Goal: Information Seeking & Learning: Learn about a topic

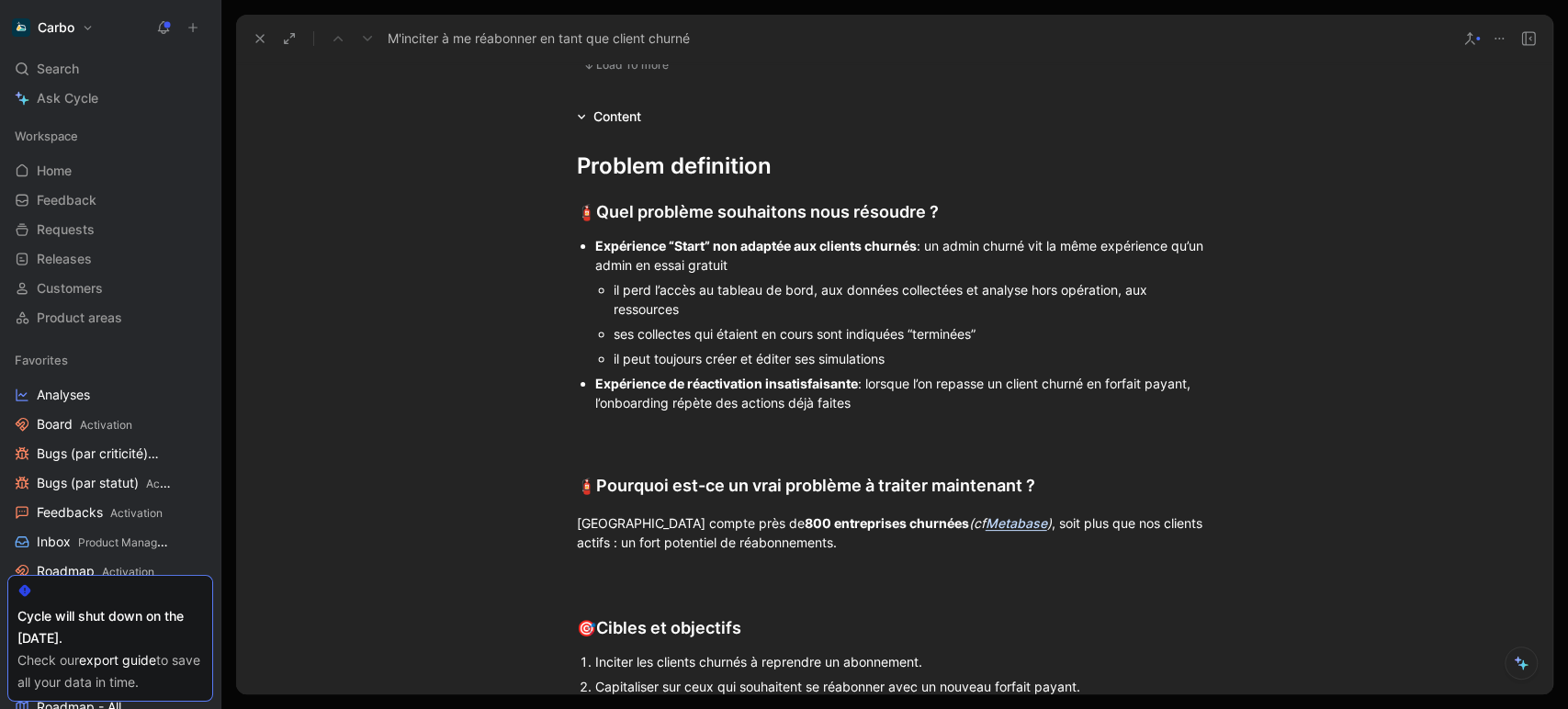
scroll to position [1624, 0]
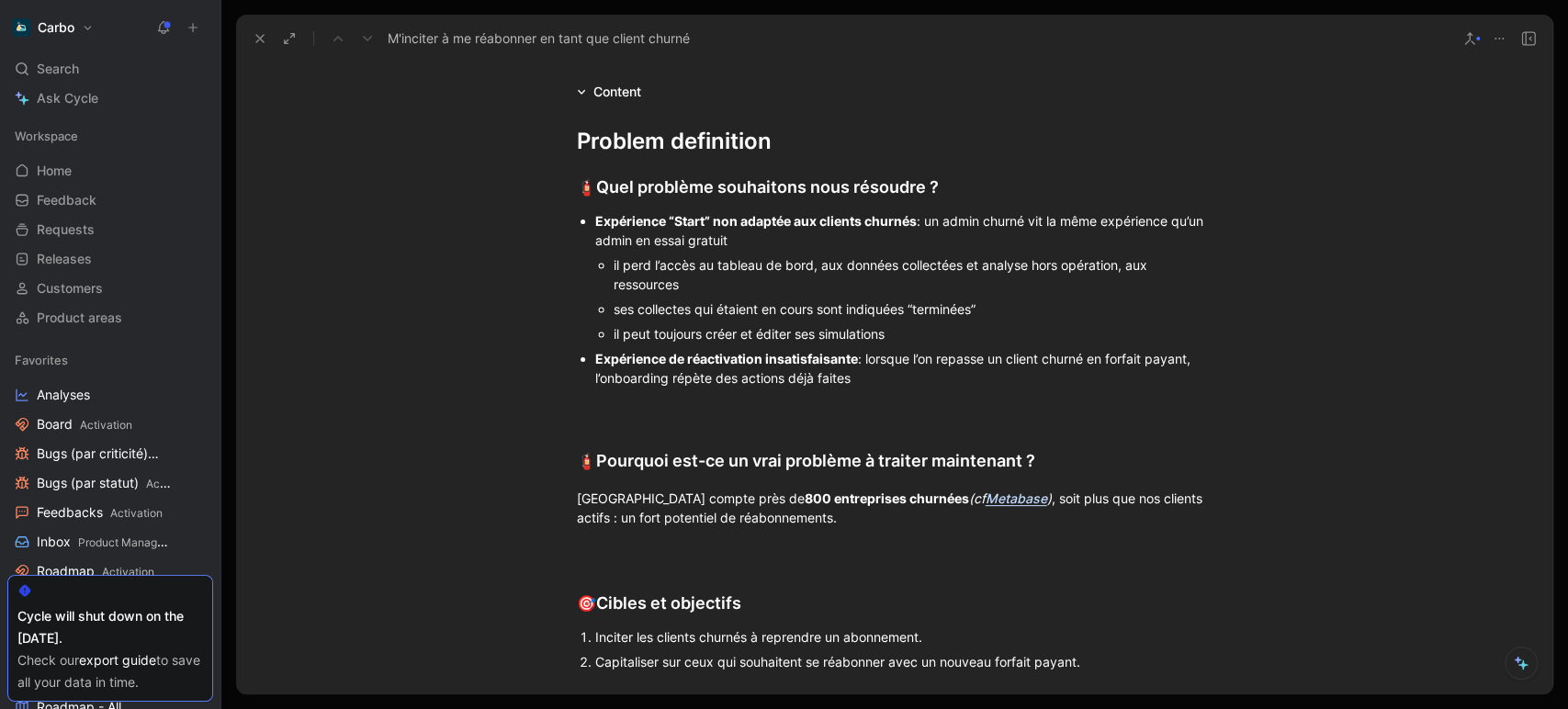
click at [887, 388] on div "Expérience de réactivation insatisfaisante : lorsque l’on repasse un client chu…" at bounding box center [904, 368] width 617 height 38
click at [882, 344] on div "il peut toujours créer et éditer ses simulations" at bounding box center [913, 334] width 599 height 20
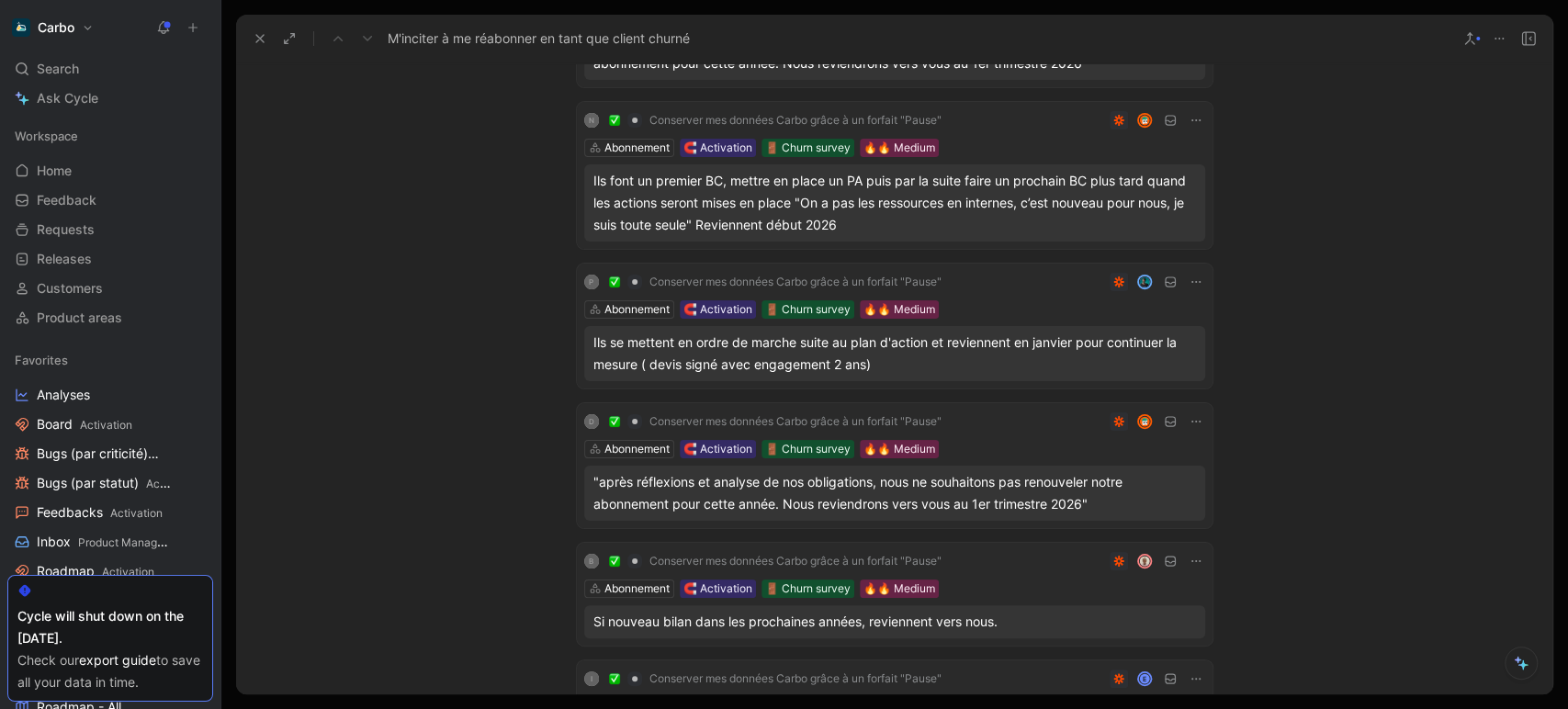
scroll to position [0, 0]
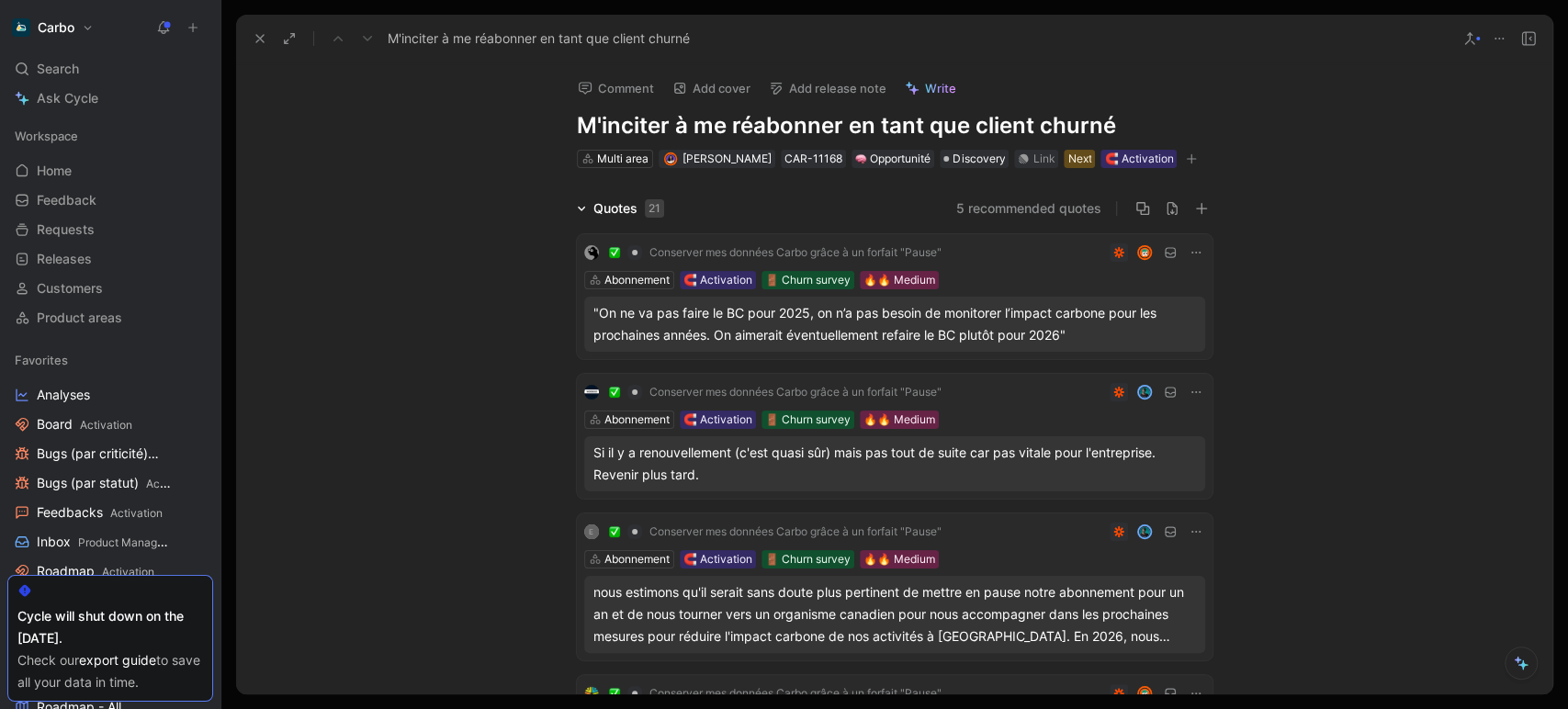
click at [605, 121] on h1 "M'inciter à me réabonner en tant que client churné" at bounding box center [894, 126] width 636 height 30
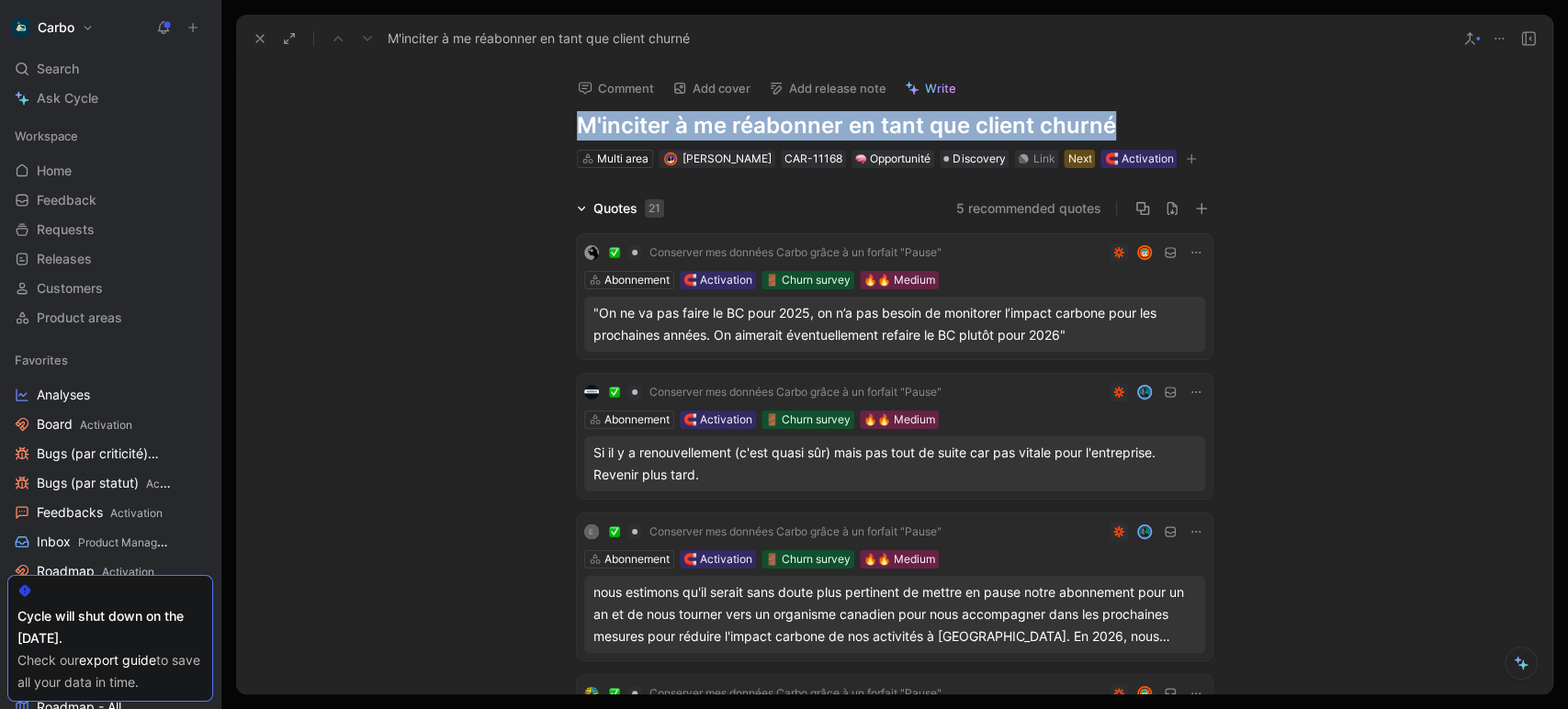
copy h1 "M'inciter à me réabonner en tant que client churné"
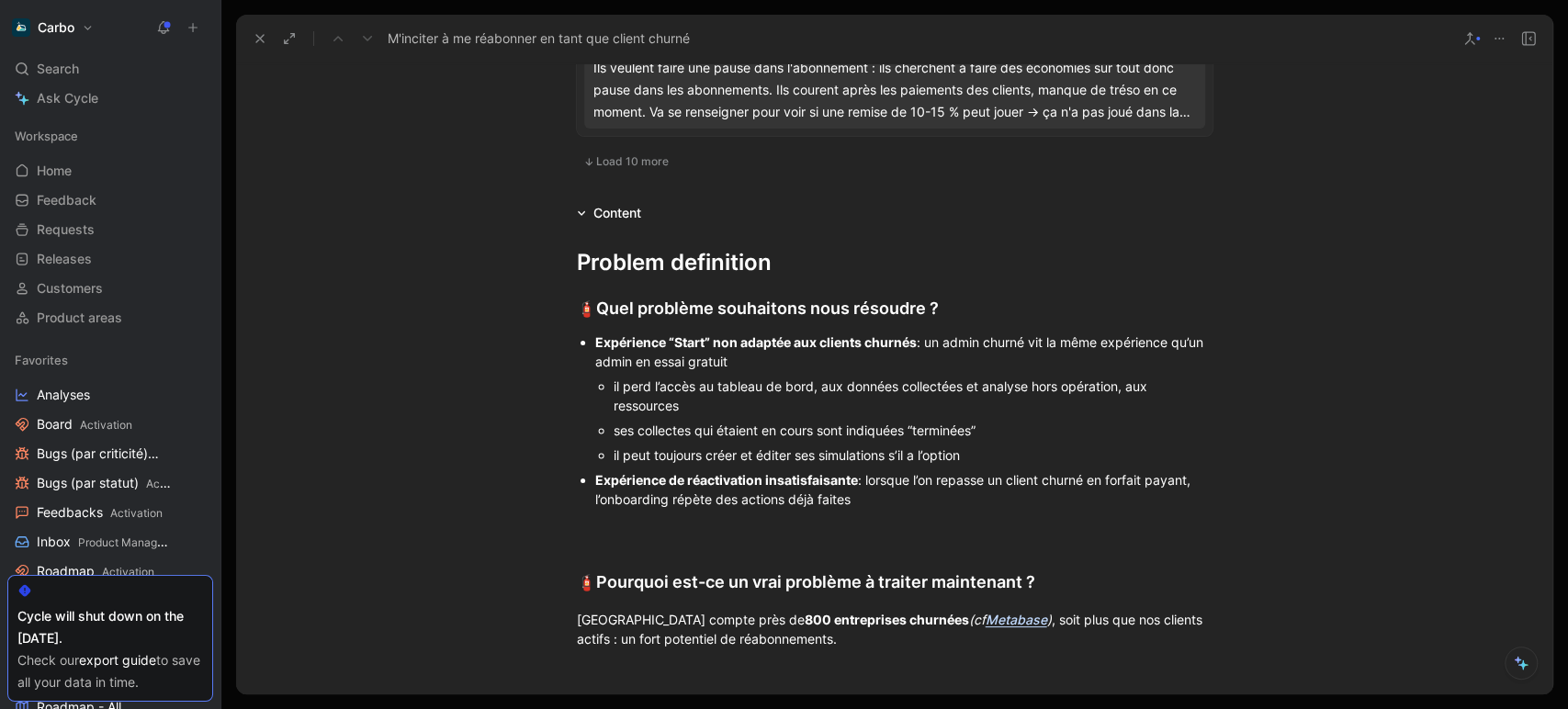
scroll to position [1568, 0]
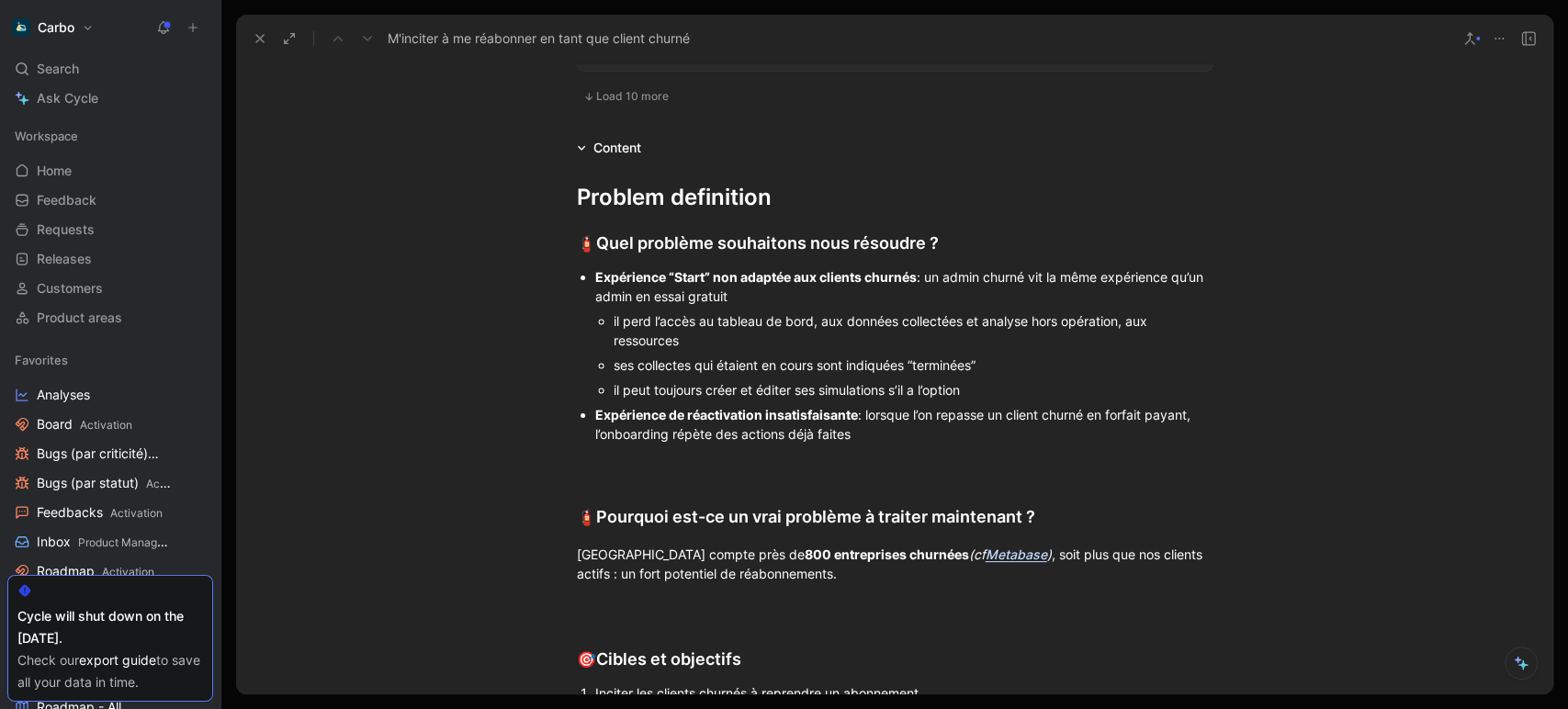
click at [990, 399] on div "il peut toujours créer et éditer ses simulations s’il a l’option" at bounding box center [913, 390] width 599 height 20
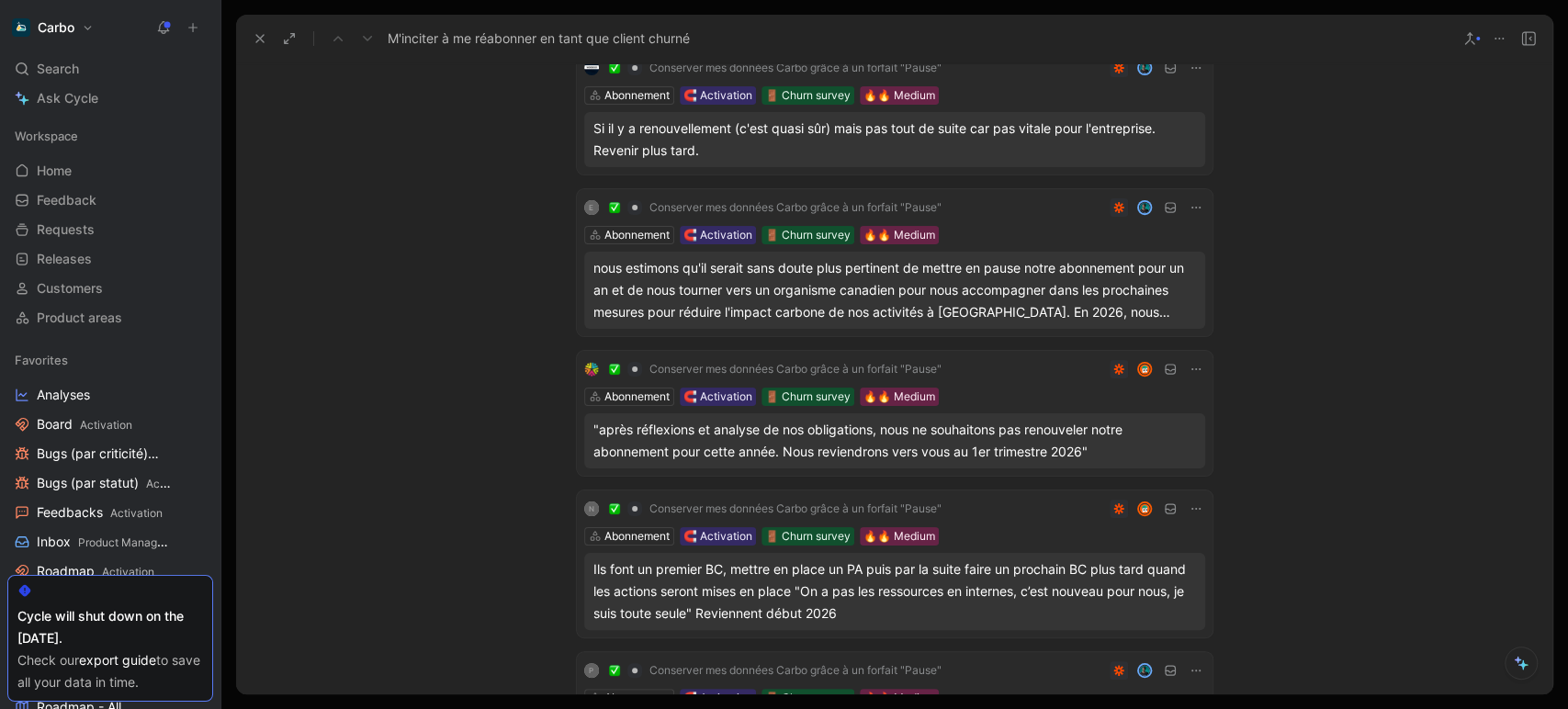
scroll to position [0, 0]
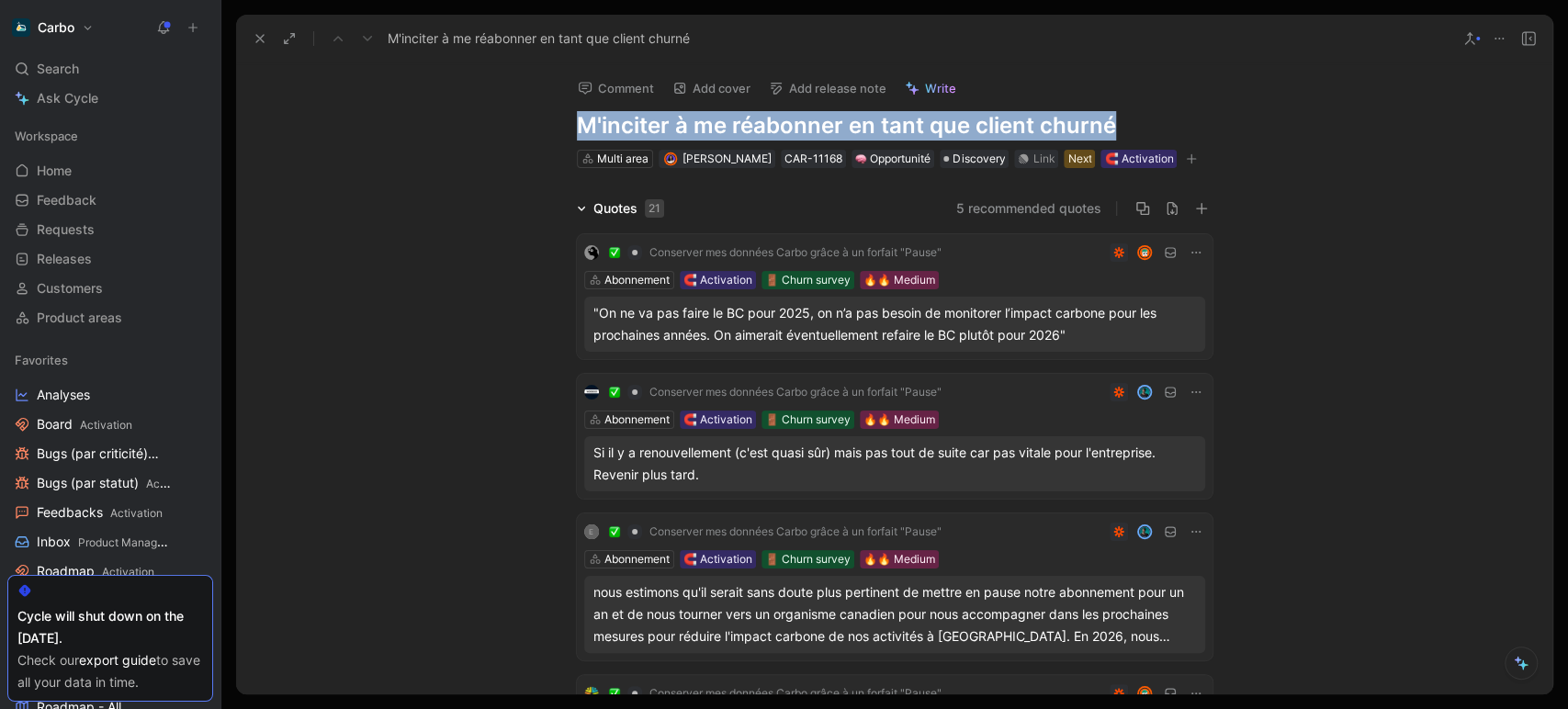
click at [258, 32] on icon at bounding box center [259, 38] width 15 height 15
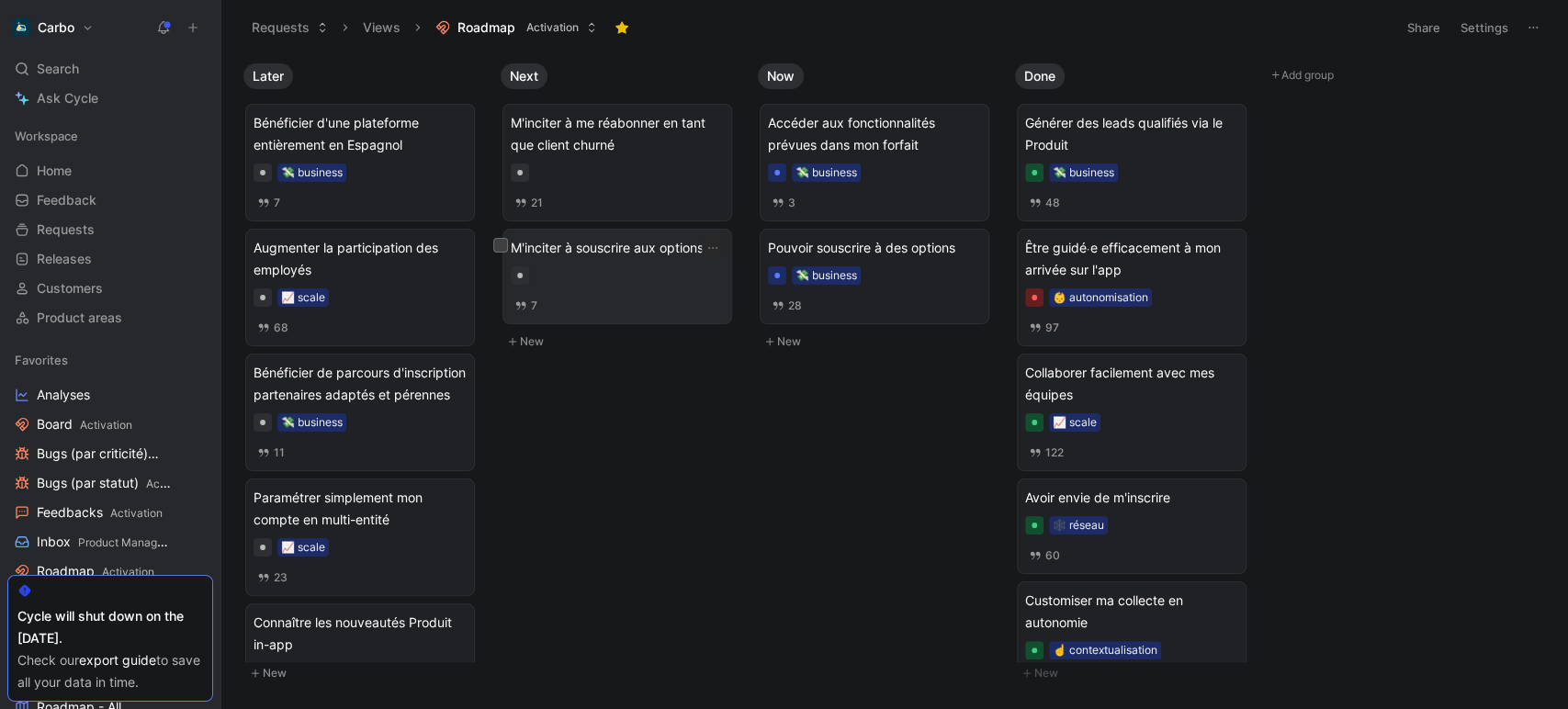
click at [631, 269] on div at bounding box center [617, 275] width 213 height 19
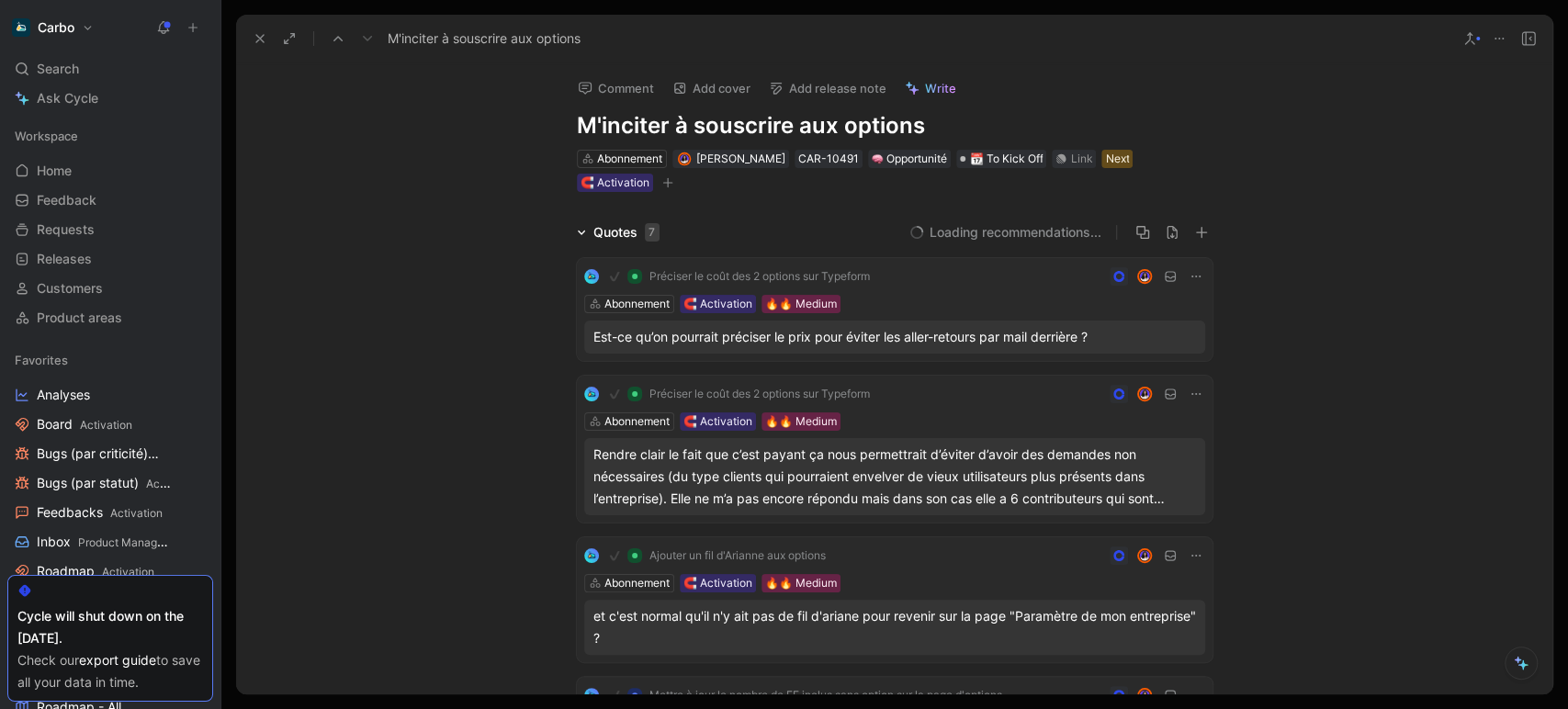
click at [676, 131] on h1 "M'inciter à souscrire aux options" at bounding box center [894, 126] width 636 height 30
click at [257, 34] on icon at bounding box center [259, 38] width 15 height 15
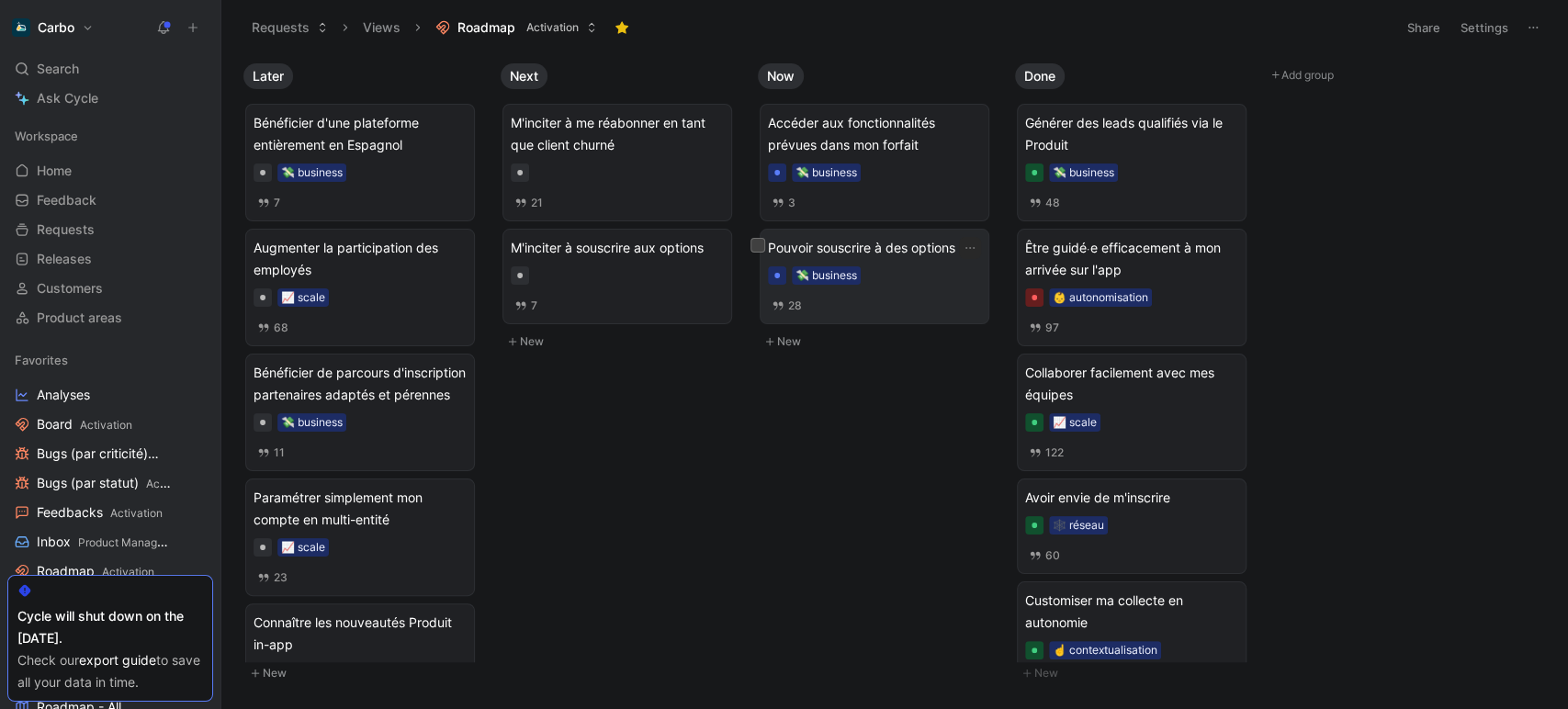
click at [913, 267] on div "💸 business" at bounding box center [874, 275] width 213 height 19
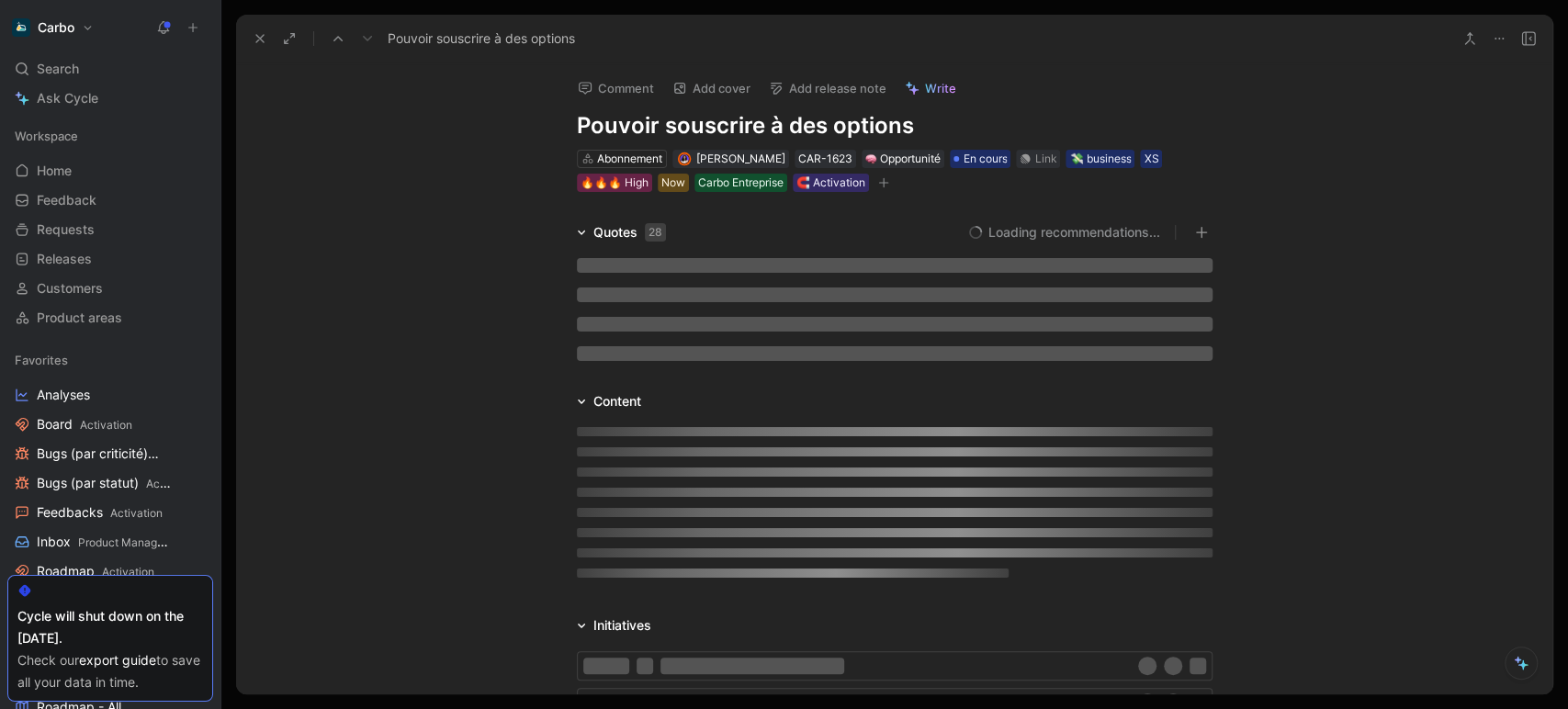
click at [668, 129] on h1 "Pouvoir souscrire à des options" at bounding box center [894, 126] width 636 height 30
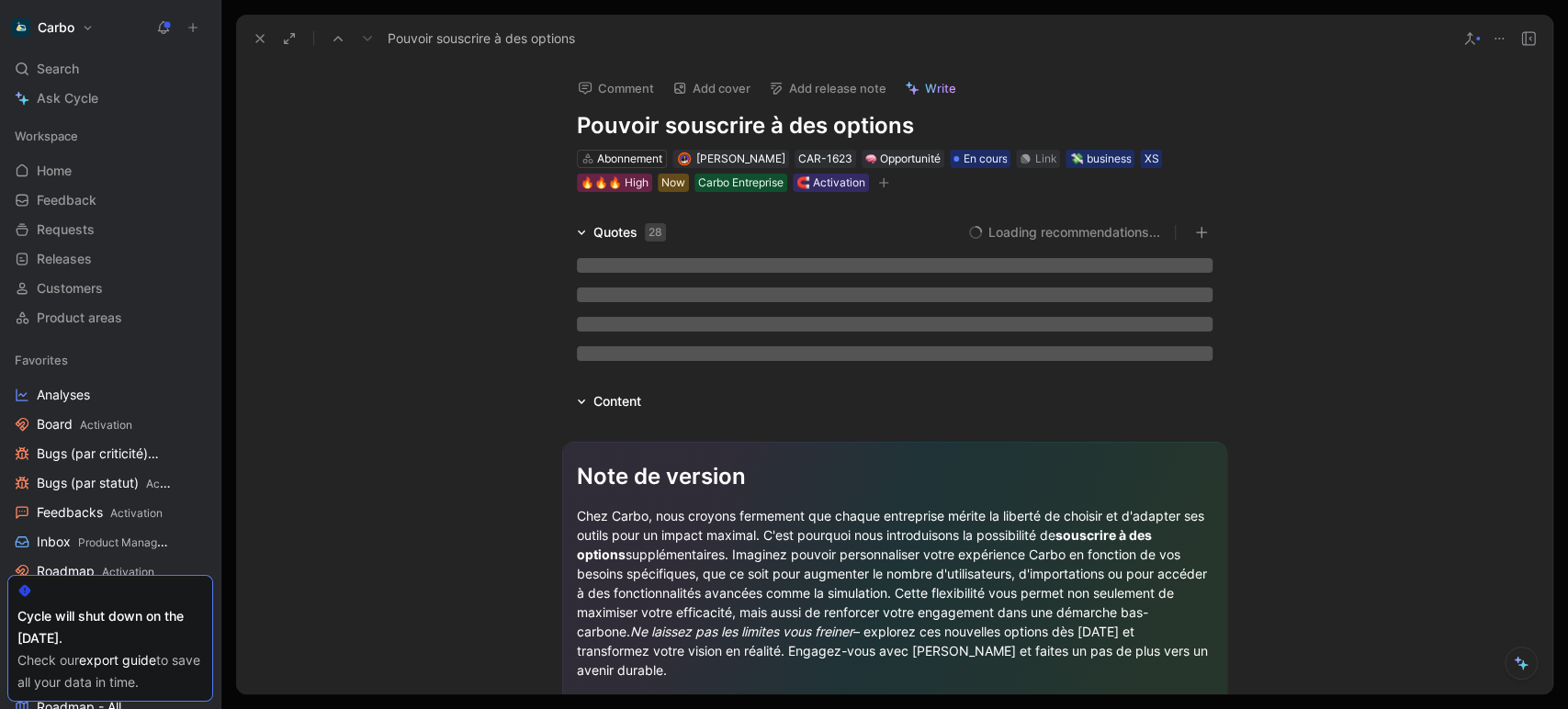
click at [668, 129] on h1 "Pouvoir souscrire à des options" at bounding box center [894, 126] width 636 height 30
